Goal: Task Accomplishment & Management: Complete application form

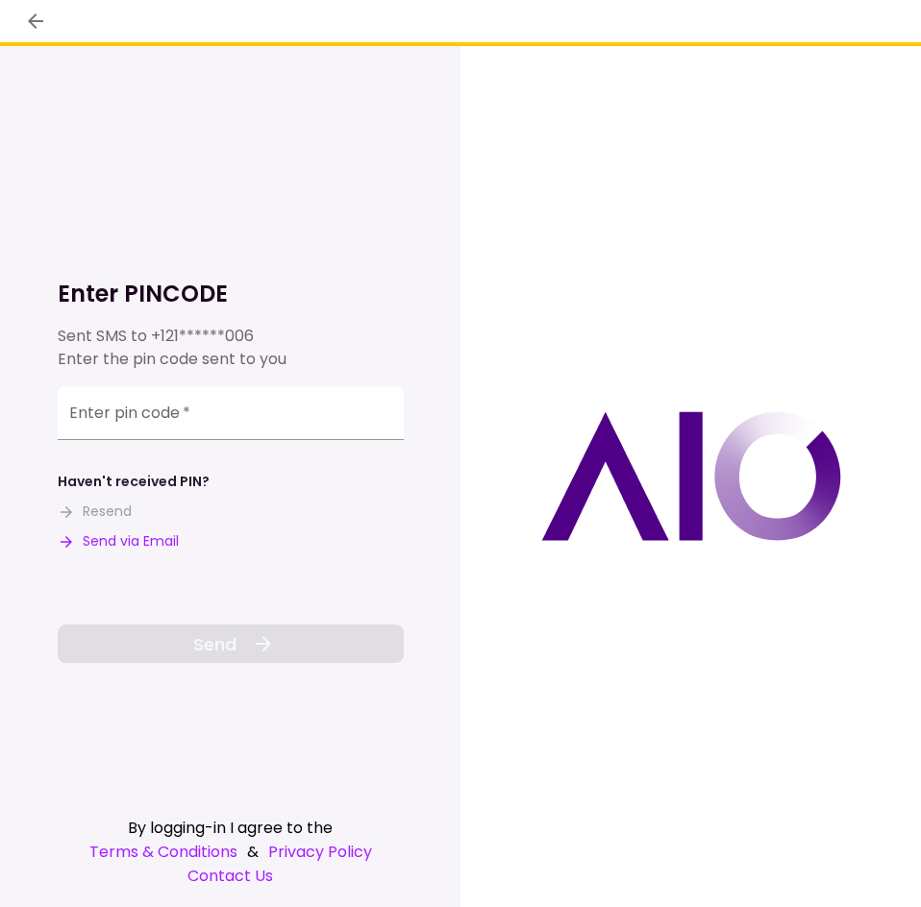
click at [109, 547] on button "Send via Email" at bounding box center [118, 541] width 121 height 20
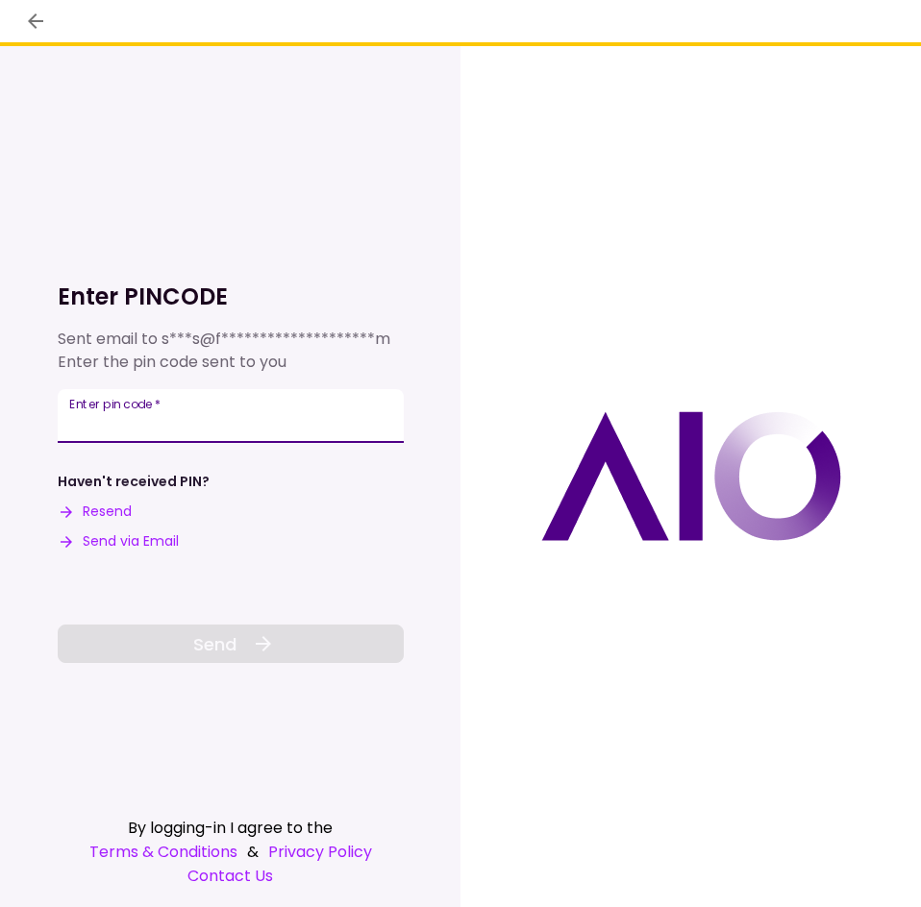
click at [219, 404] on input "Enter pin code   *" at bounding box center [231, 416] width 346 height 54
paste input "******"
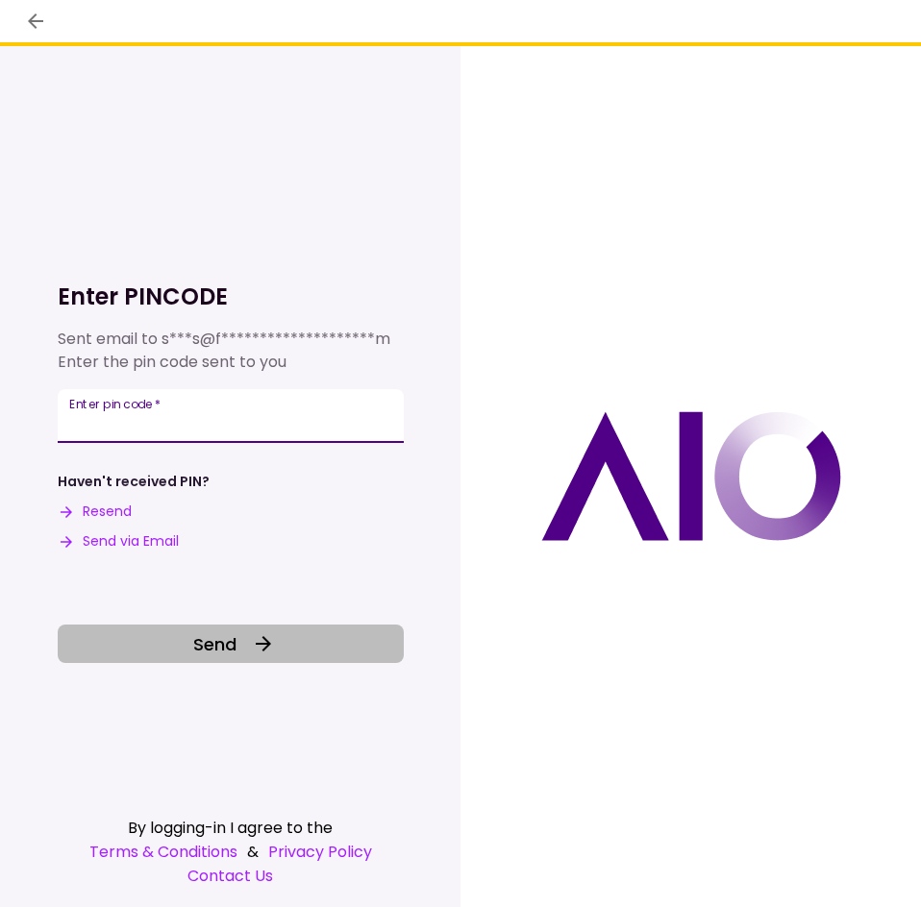
type input "******"
click at [249, 633] on button "Send" at bounding box center [231, 644] width 346 height 38
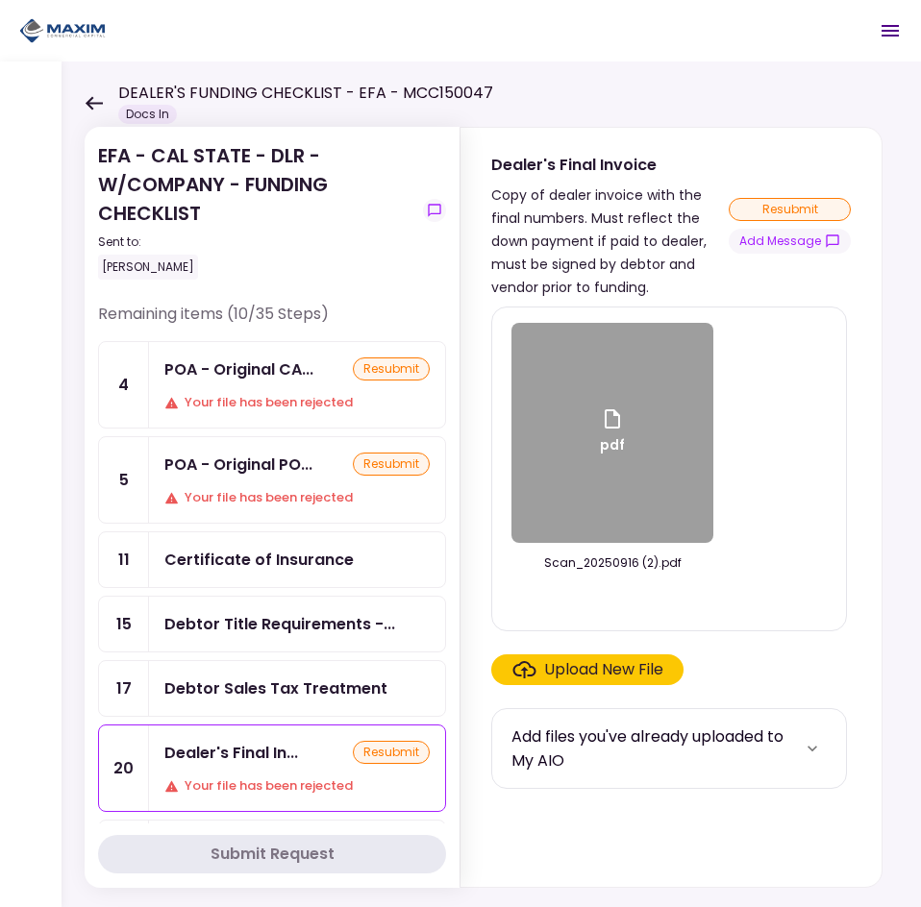
scroll to position [96, 0]
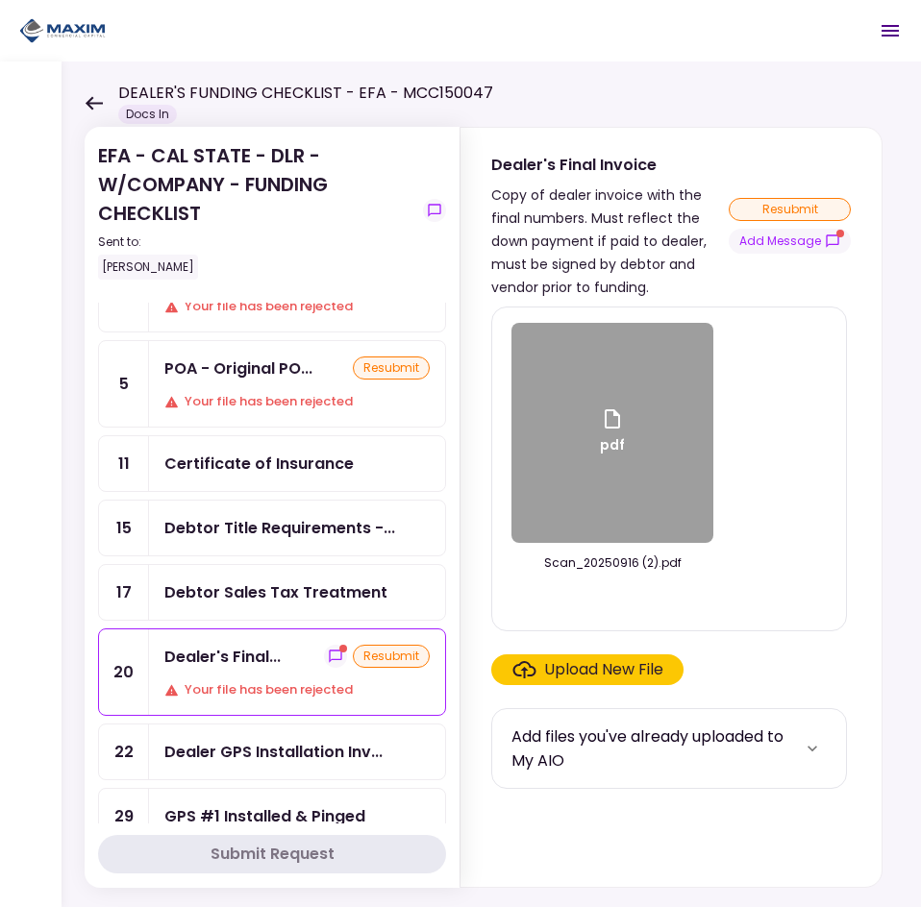
click at [271, 678] on div "Dealer's Final... resubmit Your file has been rejected" at bounding box center [297, 672] width 296 height 86
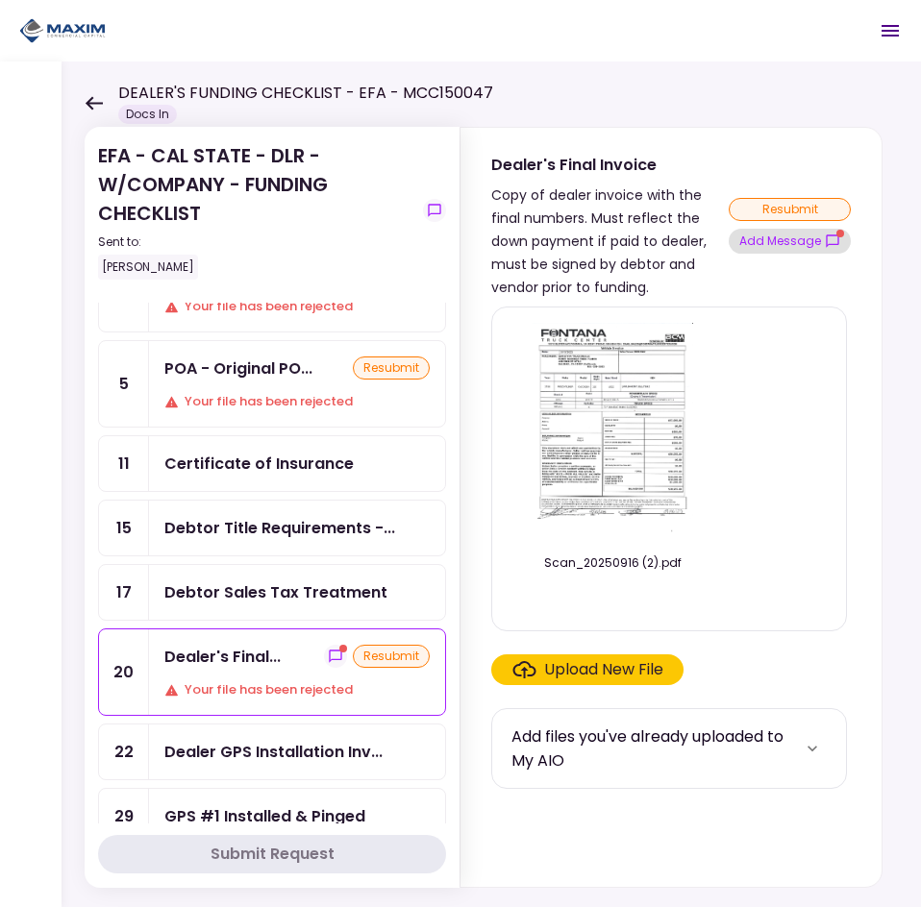
click at [751, 234] on button "Add Message" at bounding box center [789, 241] width 122 height 25
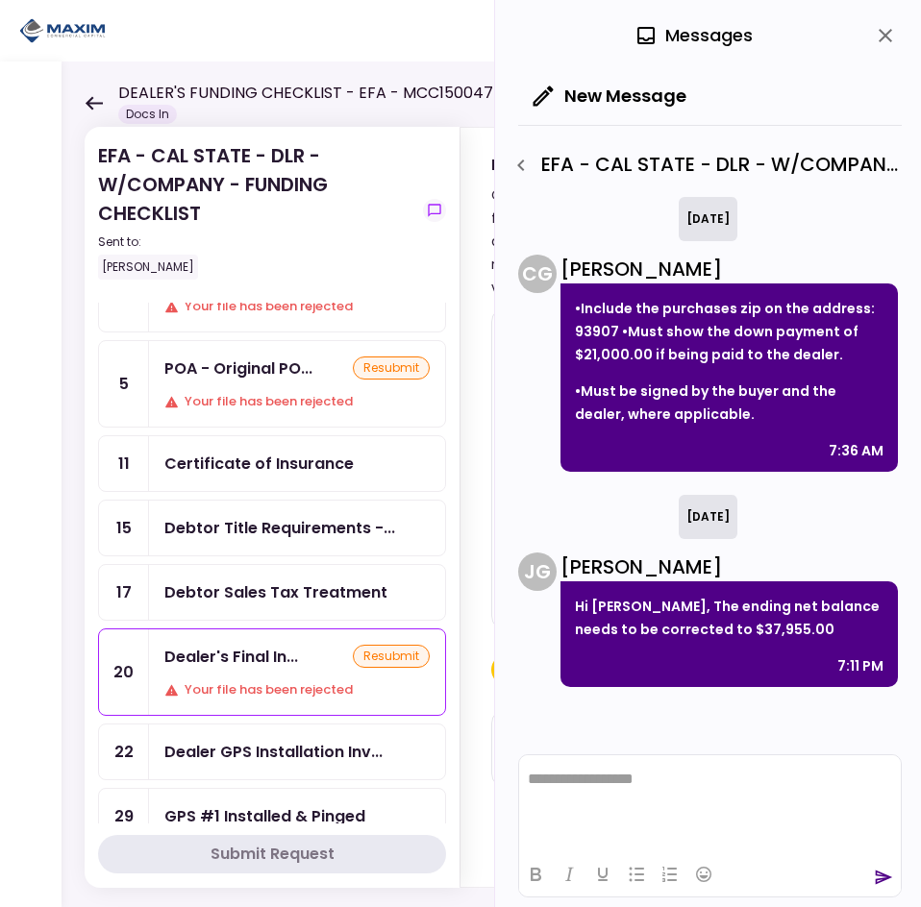
click at [619, 725] on div "[DATE] C G [PERSON_NAME] •Include the purchases zip on the address: 93907 •Must…" at bounding box center [709, 471] width 383 height 549
click at [567, 800] on html at bounding box center [709, 778] width 381 height 47
click at [883, 36] on icon "close" at bounding box center [884, 35] width 23 height 23
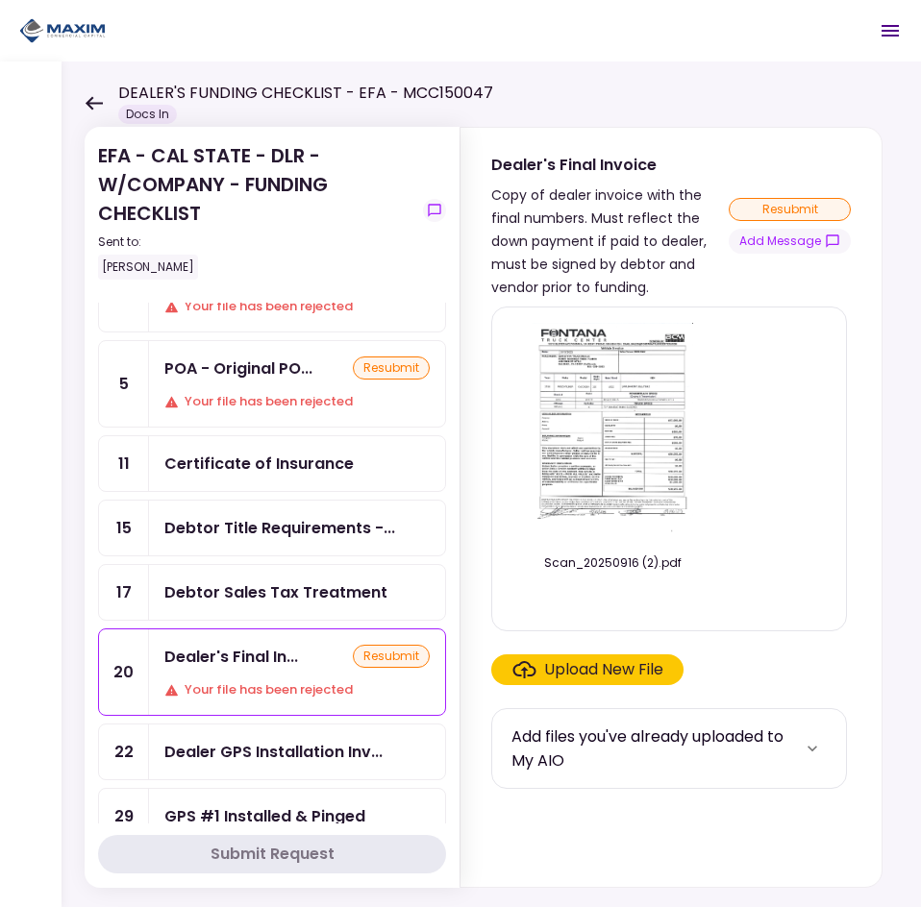
click at [600, 662] on div "Upload New File" at bounding box center [603, 669] width 119 height 23
click at [0, 0] on input "Upload New File" at bounding box center [0, 0] width 0 height 0
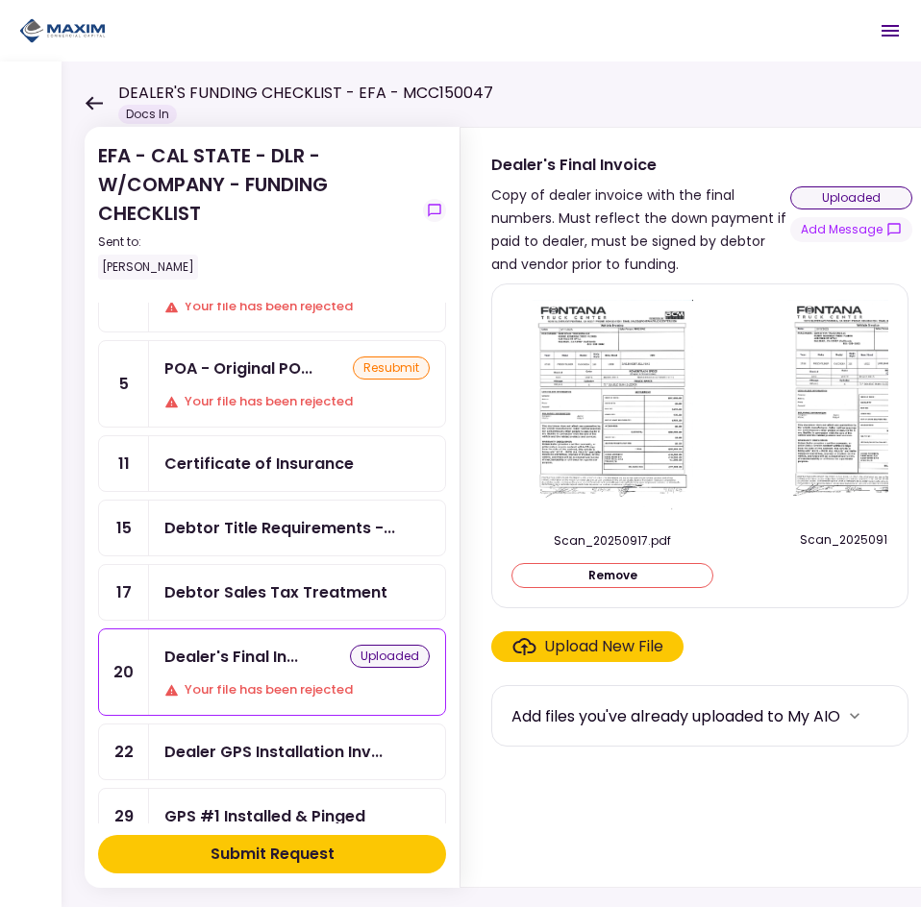
click at [381, 844] on button "Submit Request" at bounding box center [272, 854] width 348 height 38
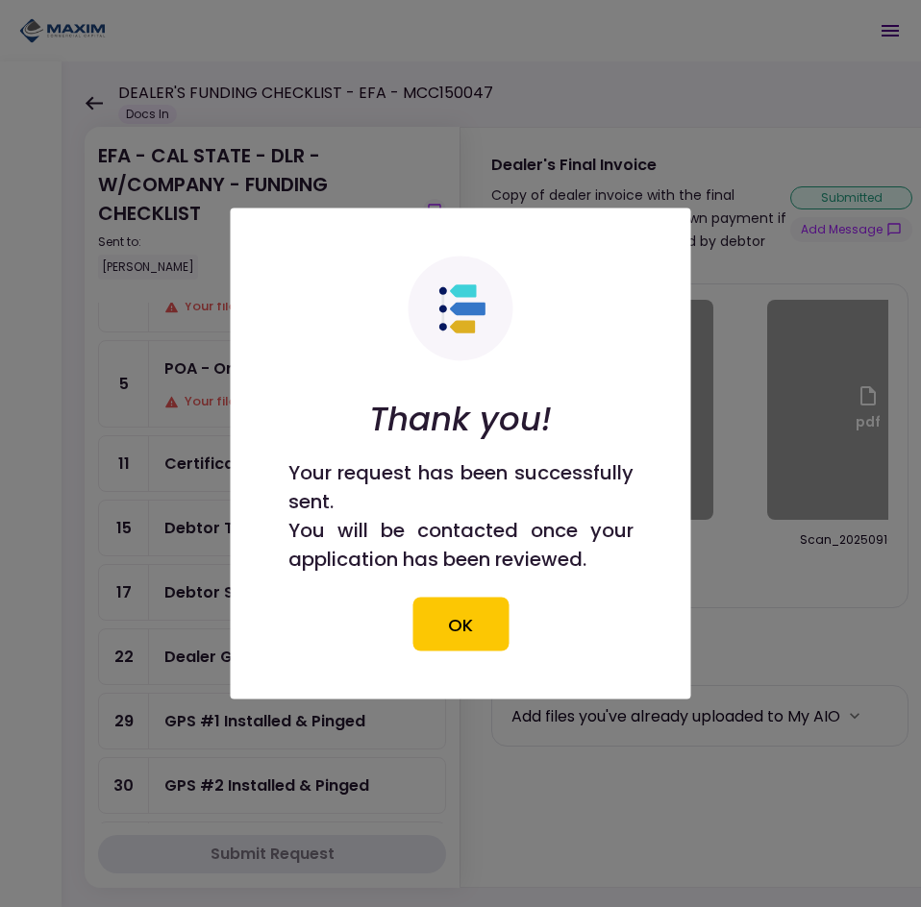
click at [444, 615] on button "OK" at bounding box center [460, 625] width 96 height 54
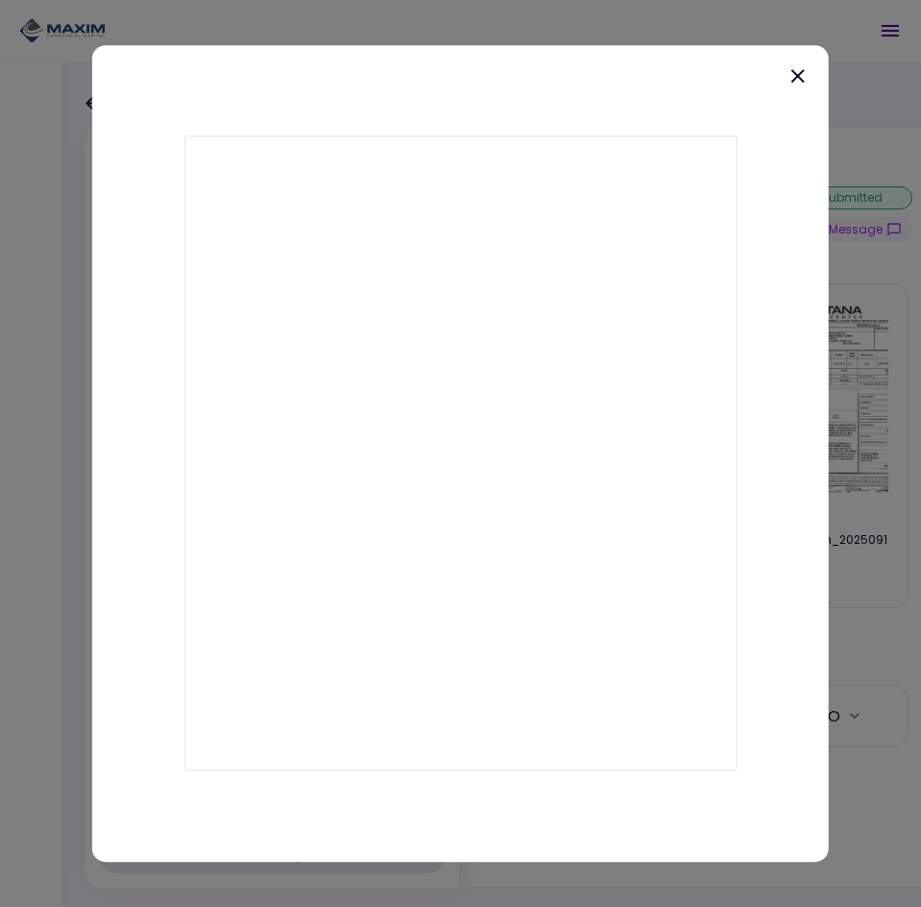
click at [800, 71] on icon at bounding box center [797, 75] width 23 height 23
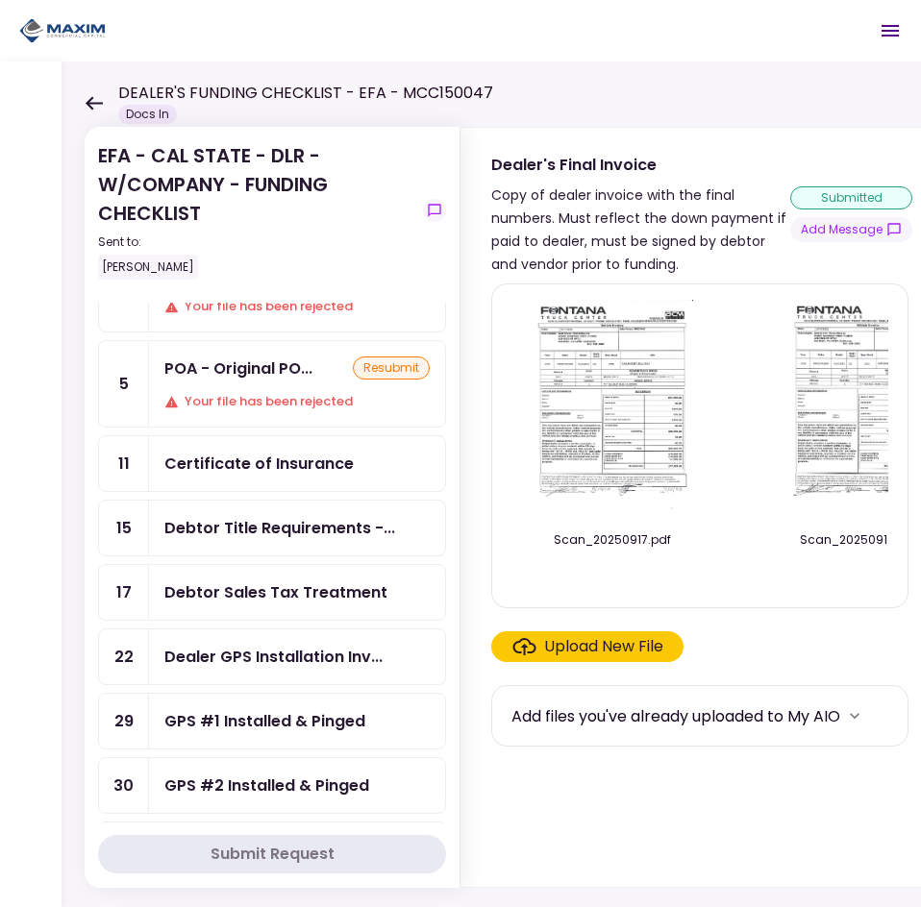
click at [865, 434] on img at bounding box center [867, 410] width 160 height 220
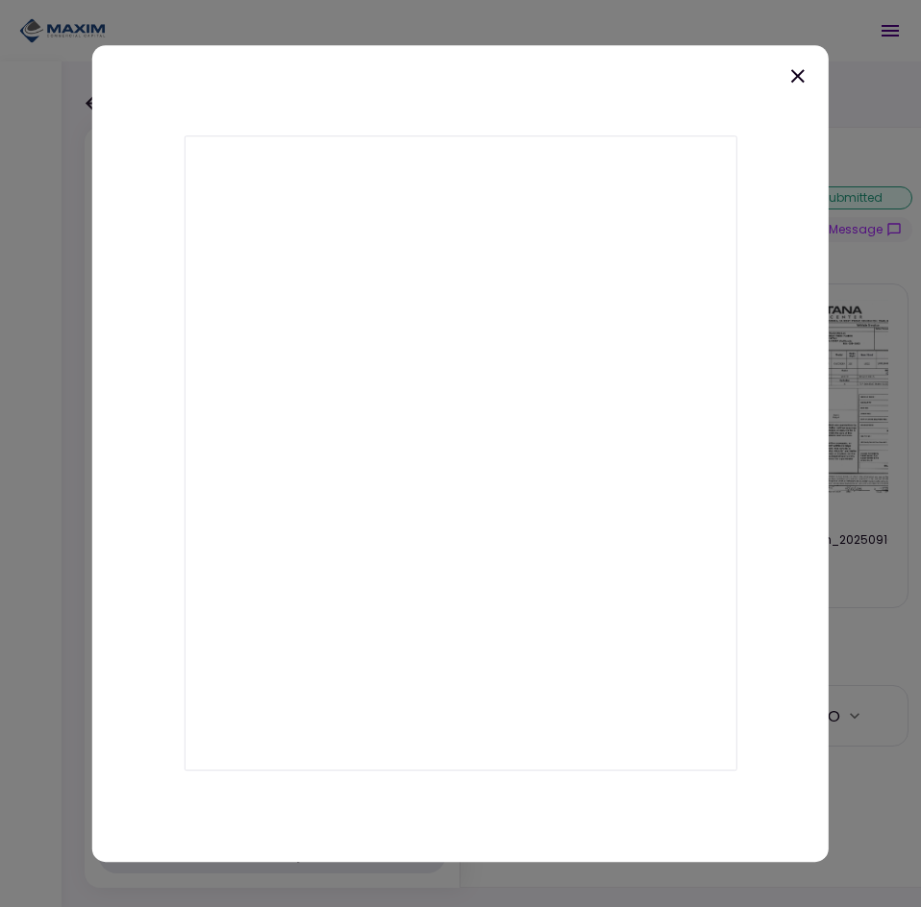
click at [796, 74] on icon at bounding box center [797, 75] width 13 height 13
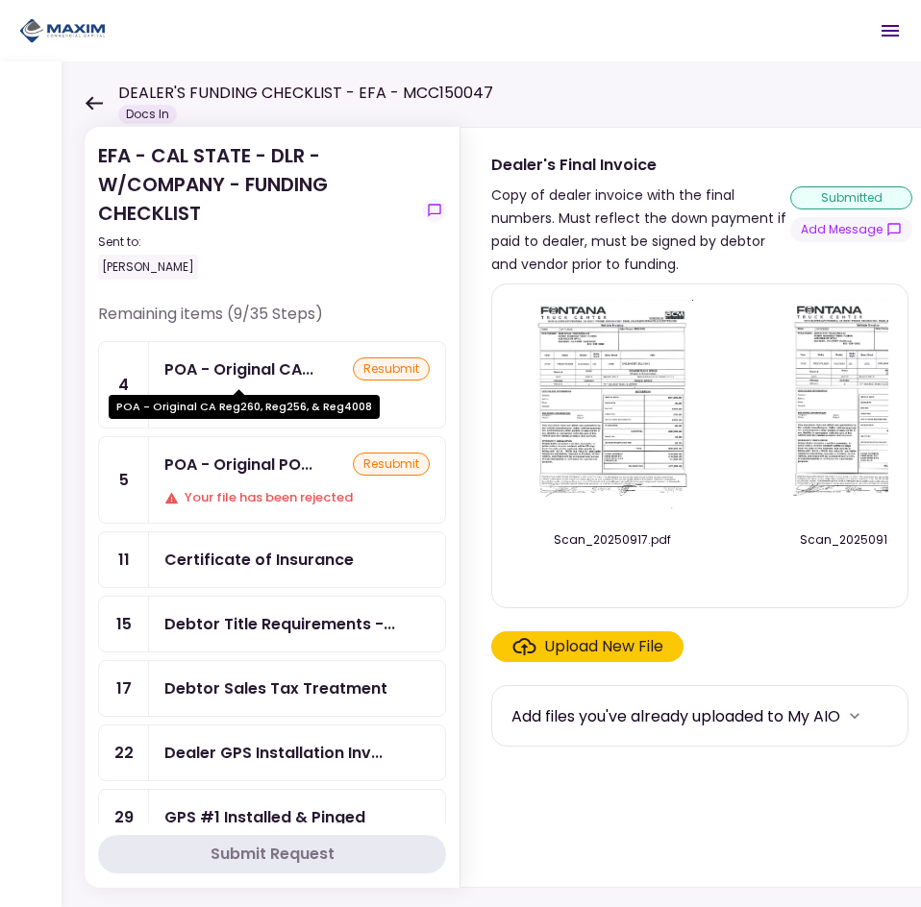
click at [308, 370] on div "POA - Original CA..." at bounding box center [238, 369] width 149 height 24
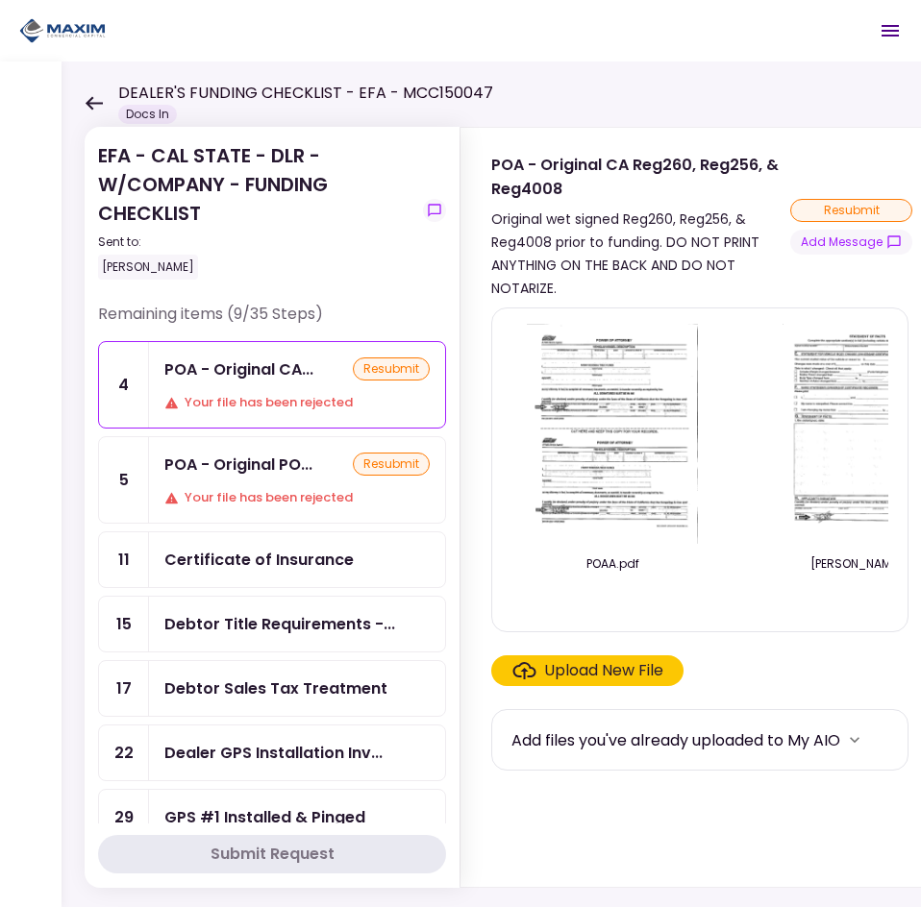
click at [313, 495] on div "Your file has been rejected" at bounding box center [296, 497] width 265 height 19
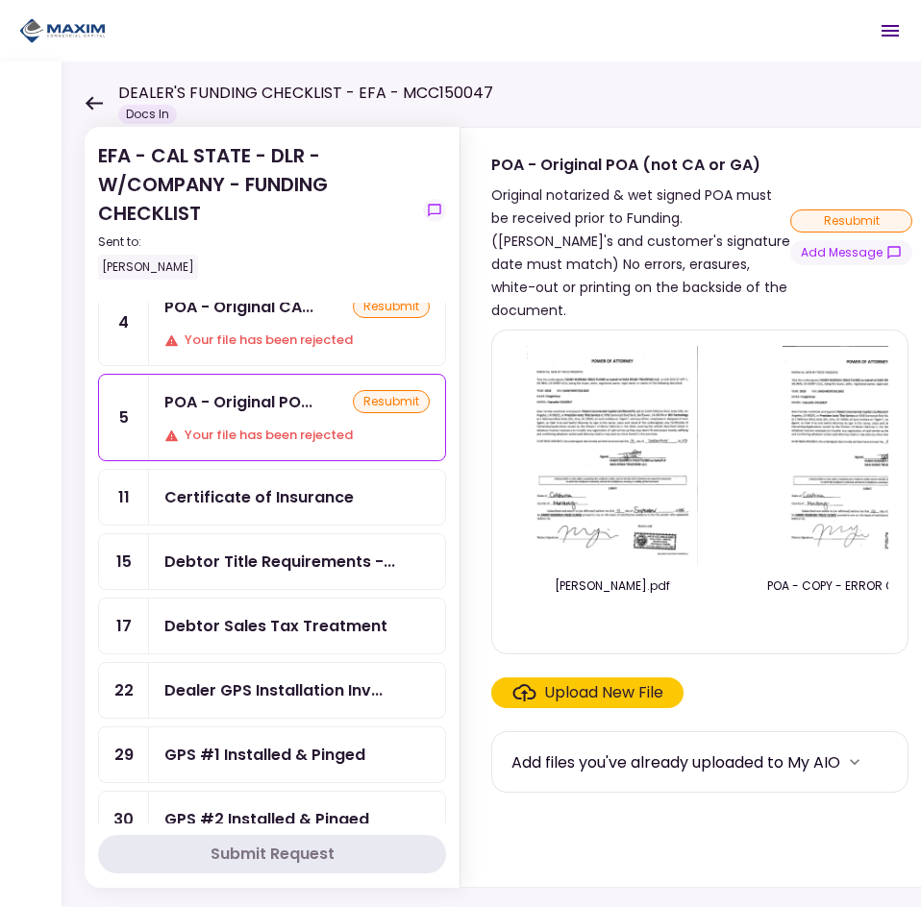
scroll to position [96, 0]
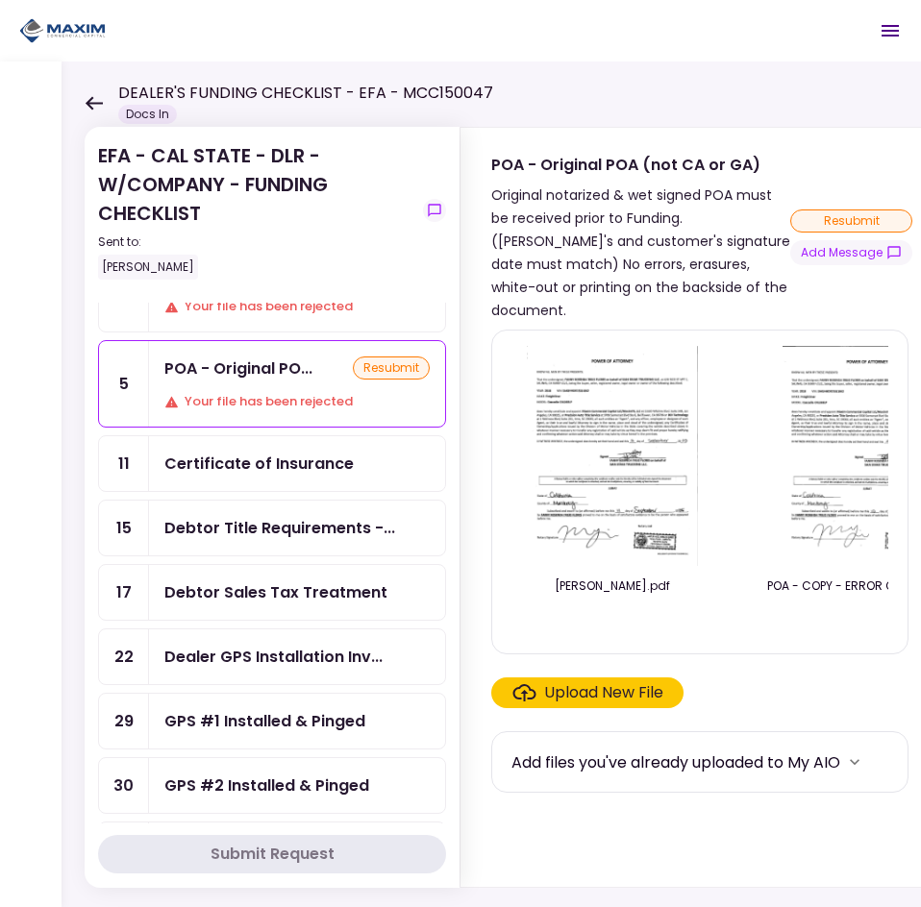
click at [298, 547] on div "Debtor Title Requirements -..." at bounding box center [297, 528] width 296 height 55
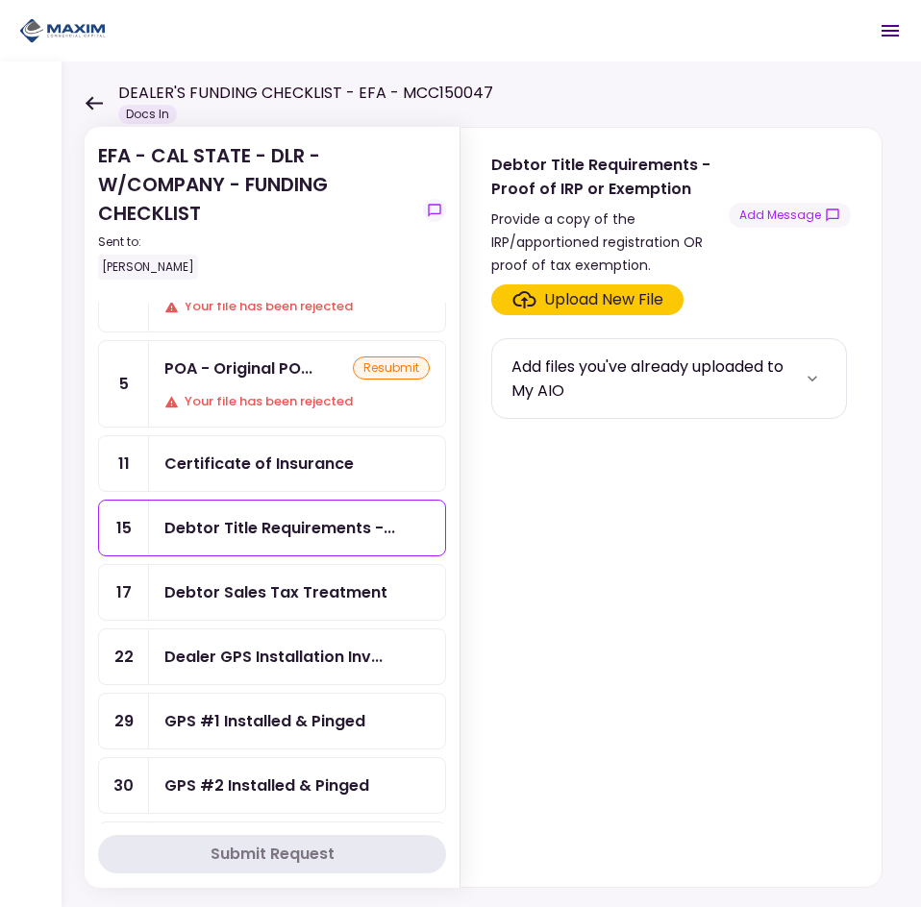
click at [301, 596] on div "Debtor Sales Tax Treatment" at bounding box center [275, 592] width 223 height 24
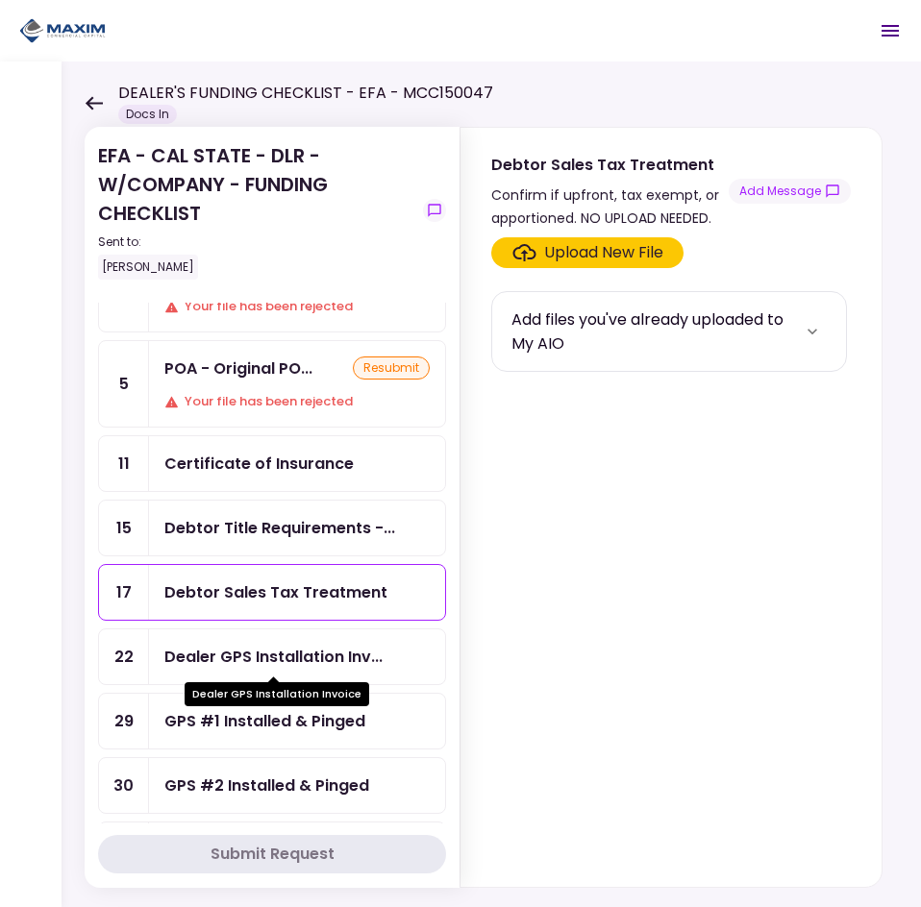
click at [275, 645] on div "Dealer GPS Installation Inv..." at bounding box center [273, 657] width 218 height 24
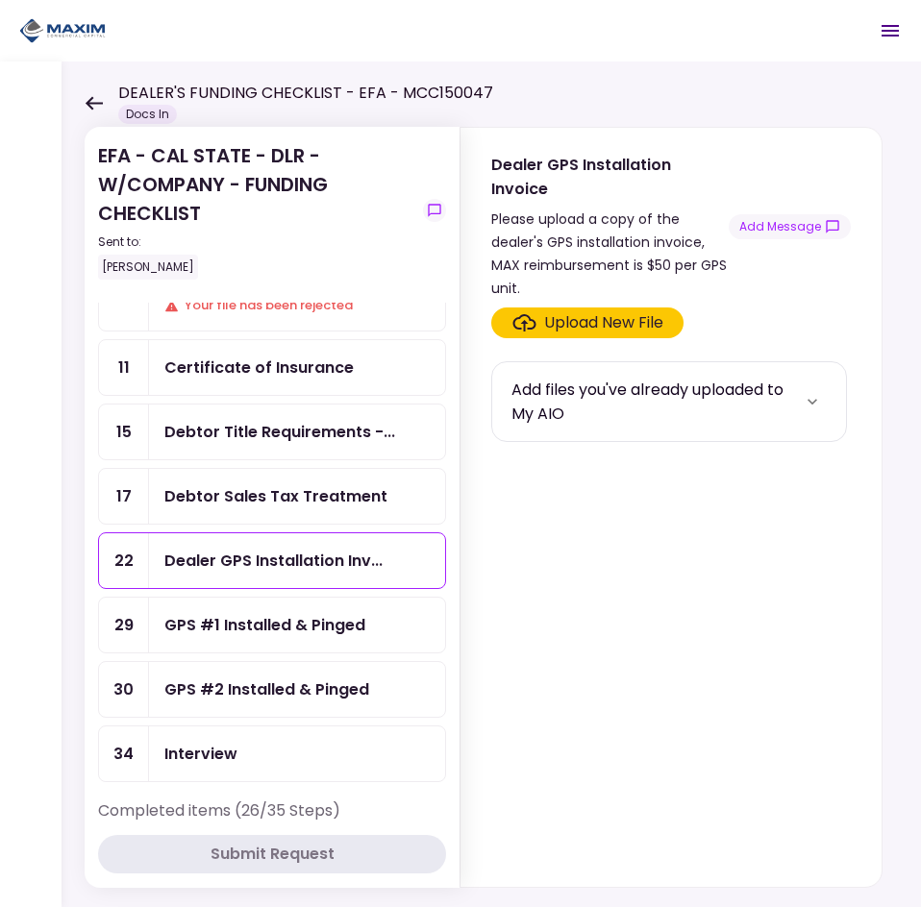
scroll to position [288, 0]
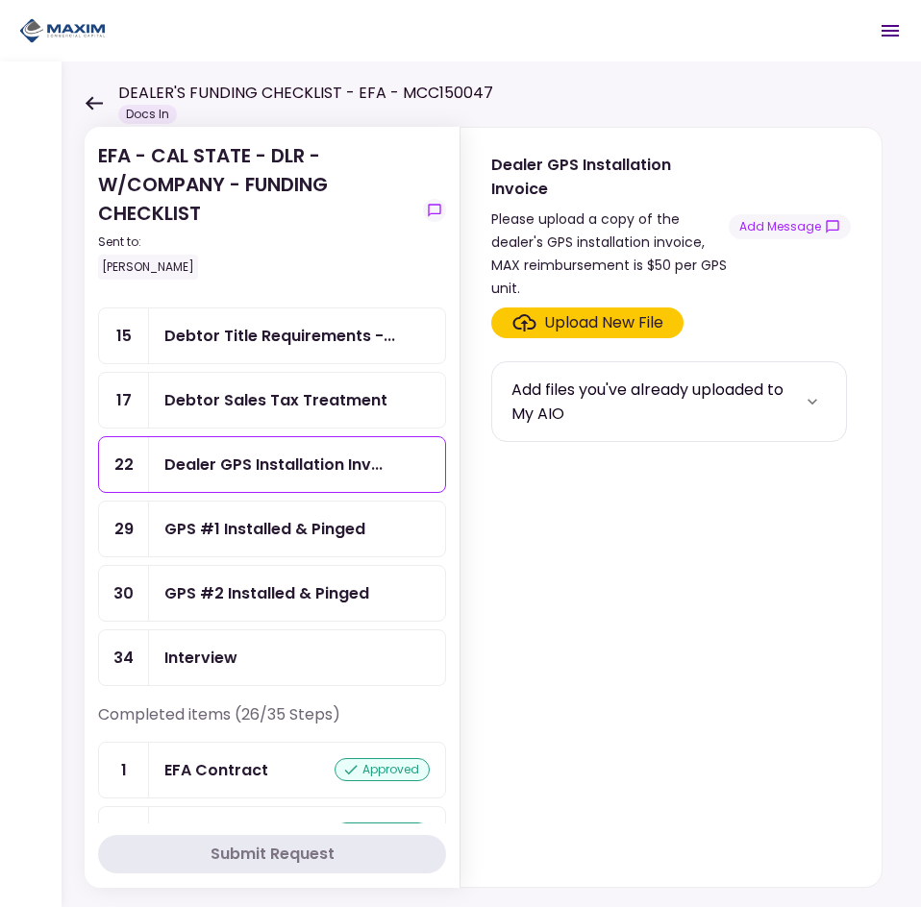
click at [302, 526] on div "GPS #1 Installed & Pinged" at bounding box center [264, 529] width 201 height 24
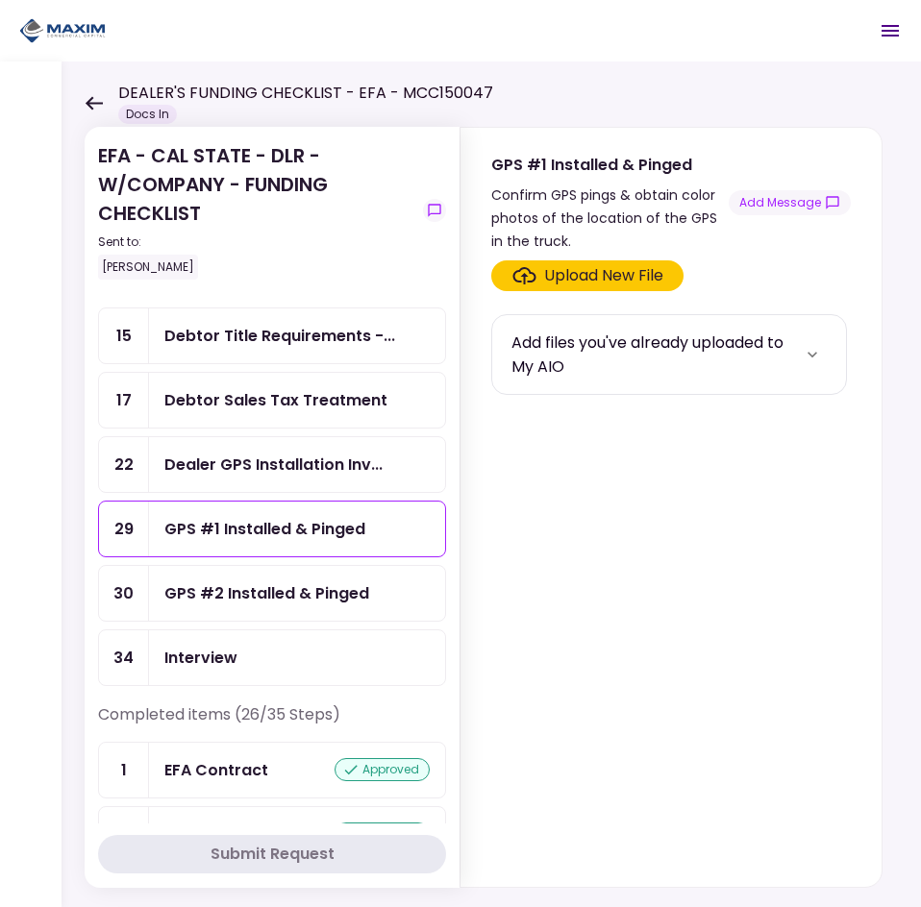
click at [551, 276] on div "Upload New File" at bounding box center [603, 275] width 119 height 23
click at [0, 0] on input "Upload New File" at bounding box center [0, 0] width 0 height 0
click at [341, 602] on div "GPS #2 Installed & Pinged" at bounding box center [266, 593] width 205 height 24
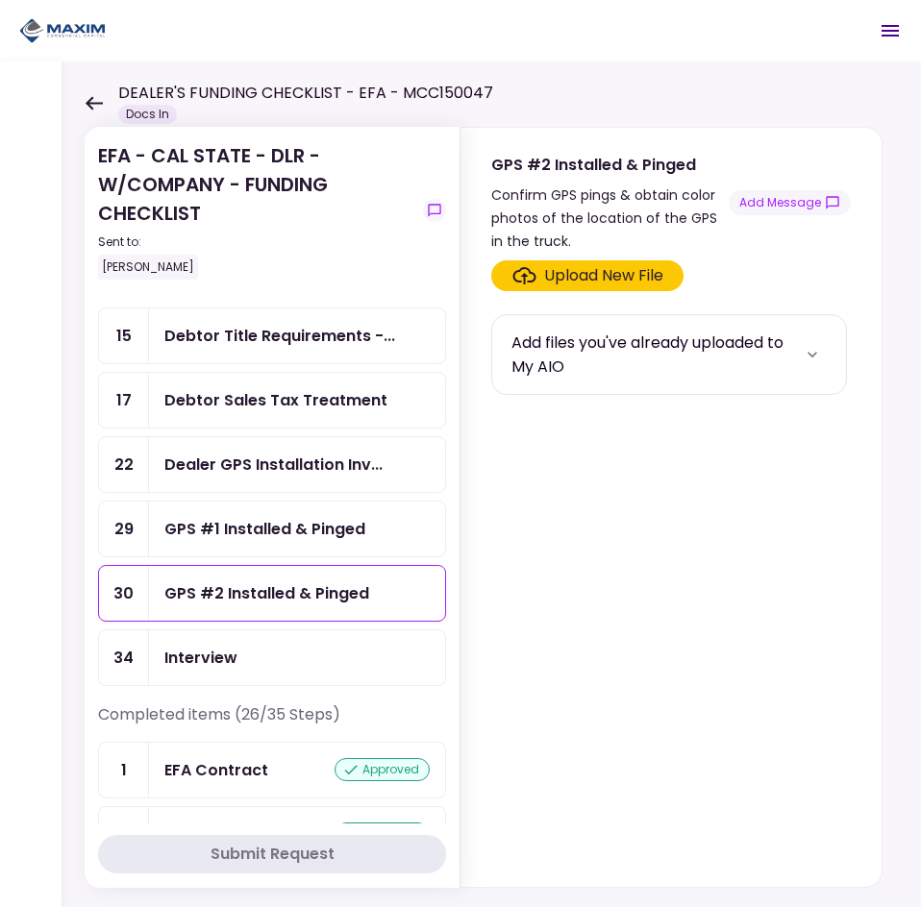
click at [300, 519] on div "GPS #1 Installed & Pinged" at bounding box center [264, 529] width 201 height 24
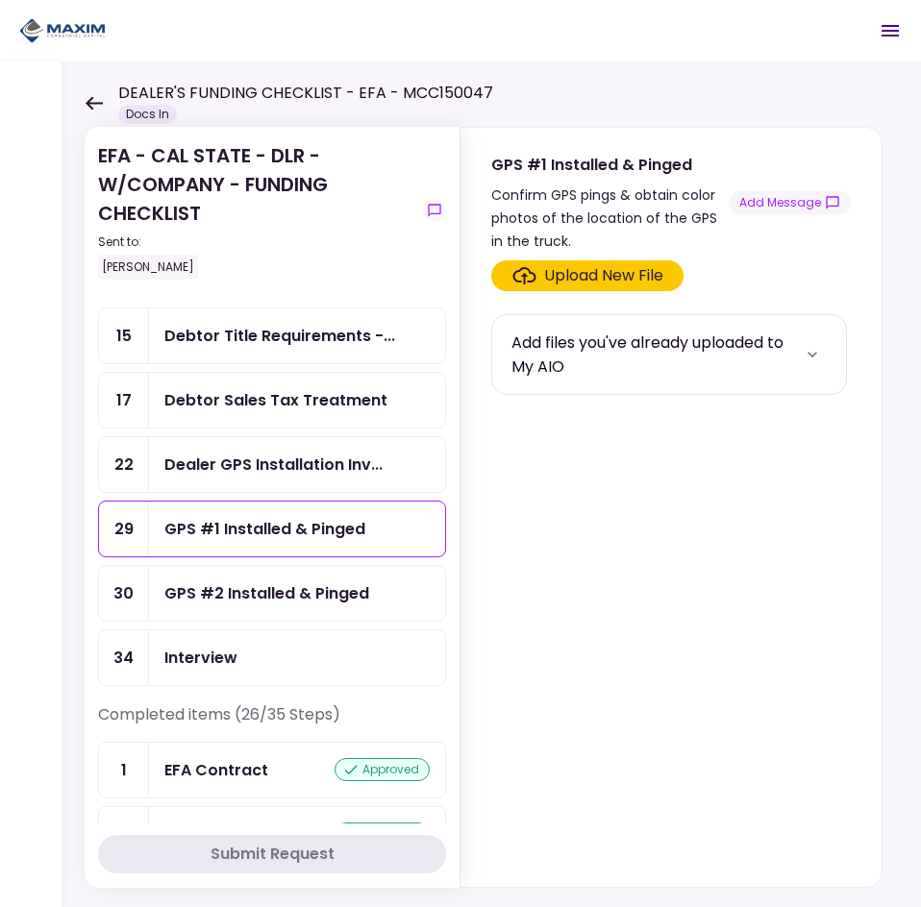
click at [540, 267] on div "Upload New File" at bounding box center [587, 275] width 151 height 23
click at [0, 0] on input "Upload New File" at bounding box center [0, 0] width 0 height 0
